Goal: Find contact information: Find contact information

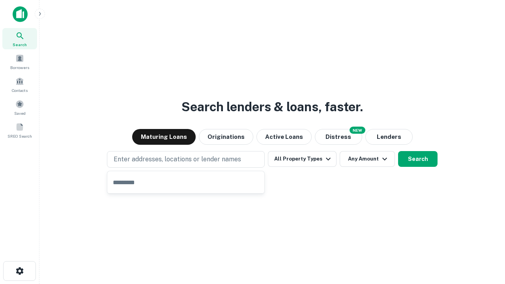
type input "**********"
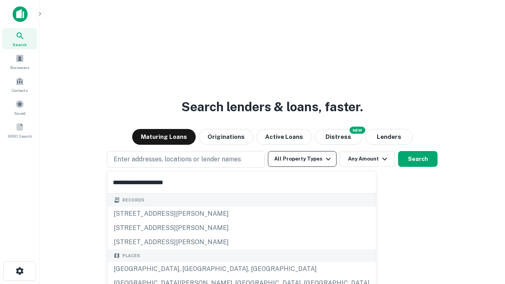
click at [302, 159] on button "All Property Types" at bounding box center [302, 159] width 69 height 16
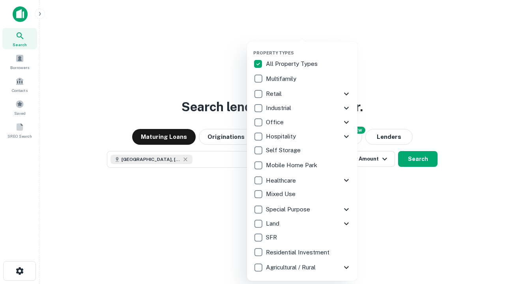
click at [309, 48] on button "button" at bounding box center [308, 48] width 111 height 0
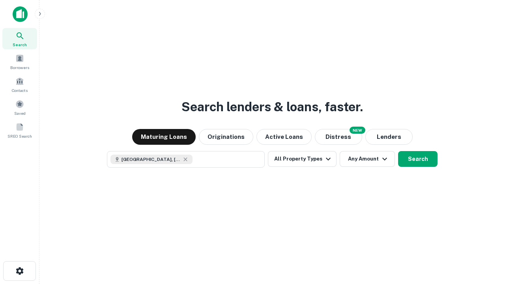
scroll to position [13, 0]
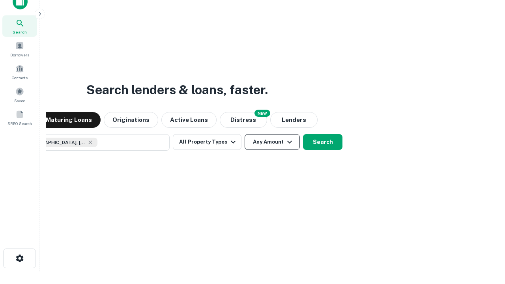
click at [245, 134] on button "Any Amount" at bounding box center [272, 142] width 55 height 16
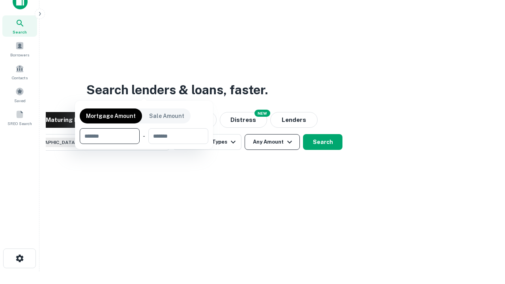
scroll to position [57, 223]
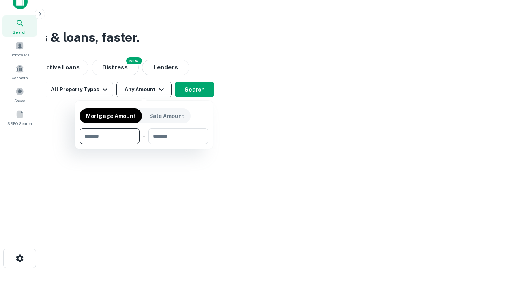
type input "*******"
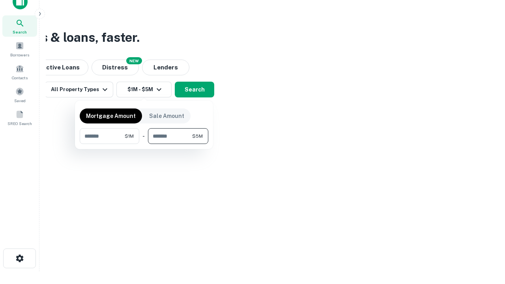
type input "*******"
click at [144, 144] on button "button" at bounding box center [144, 144] width 129 height 0
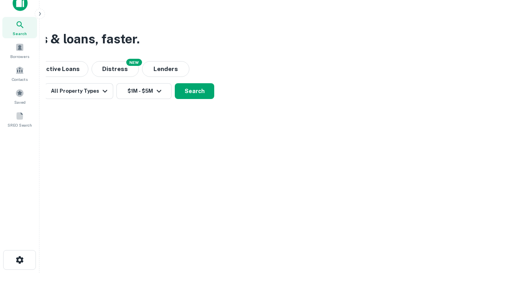
scroll to position [4, 146]
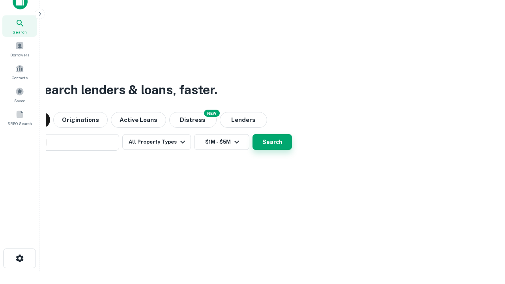
click at [253, 134] on button "Search" at bounding box center [272, 142] width 39 height 16
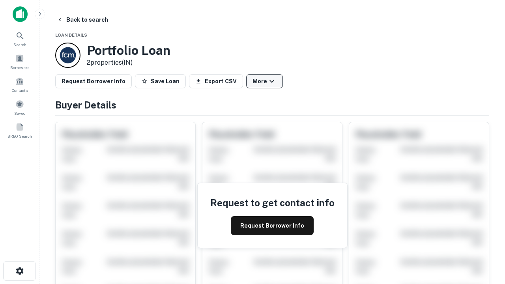
click at [265, 81] on button "More" at bounding box center [264, 81] width 37 height 14
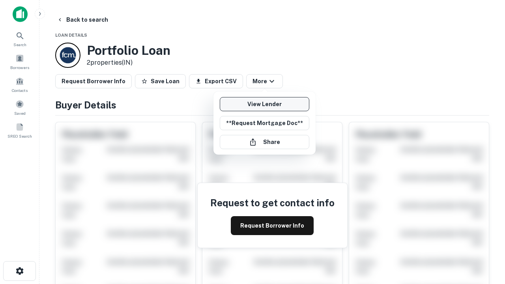
click at [265, 104] on link "View Lender" at bounding box center [265, 104] width 90 height 14
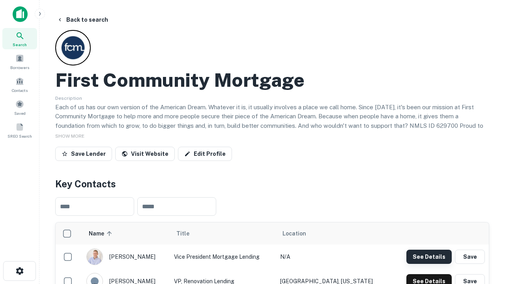
click at [429, 257] on button "See Details" at bounding box center [429, 257] width 45 height 14
click at [19, 271] on icon "button" at bounding box center [19, 271] width 9 height 9
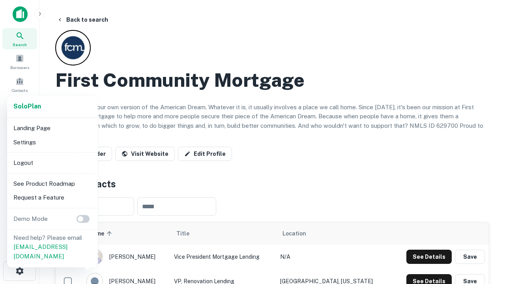
click at [52, 163] on li "Logout" at bounding box center [52, 163] width 84 height 14
